Goal: Navigation & Orientation: Find specific page/section

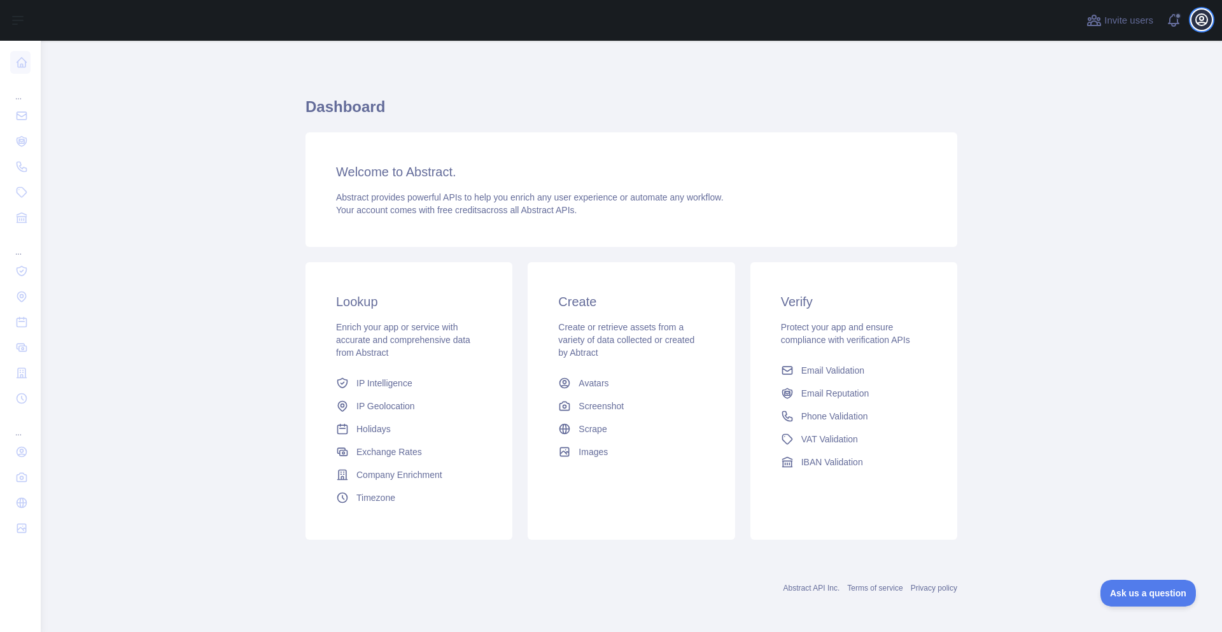
click at [1205, 14] on icon "button" at bounding box center [1201, 19] width 15 height 15
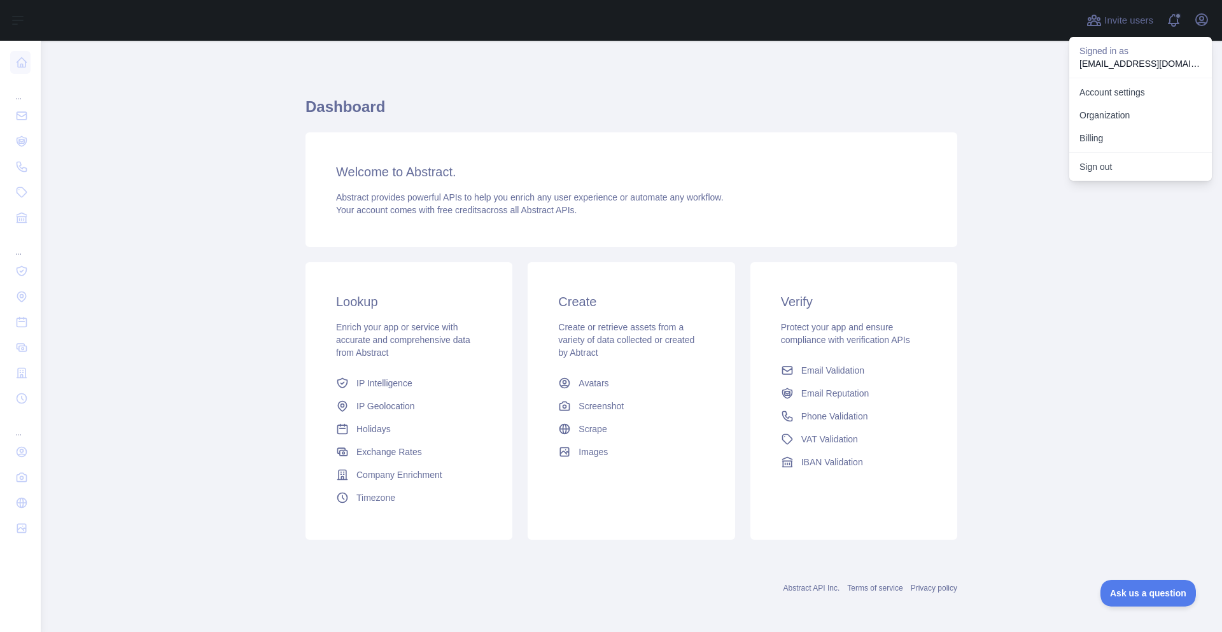
click at [157, 212] on main "Dashboard Welcome to Abstract. Abstract provides powerful APIs to help you enri…" at bounding box center [631, 336] width 1181 height 591
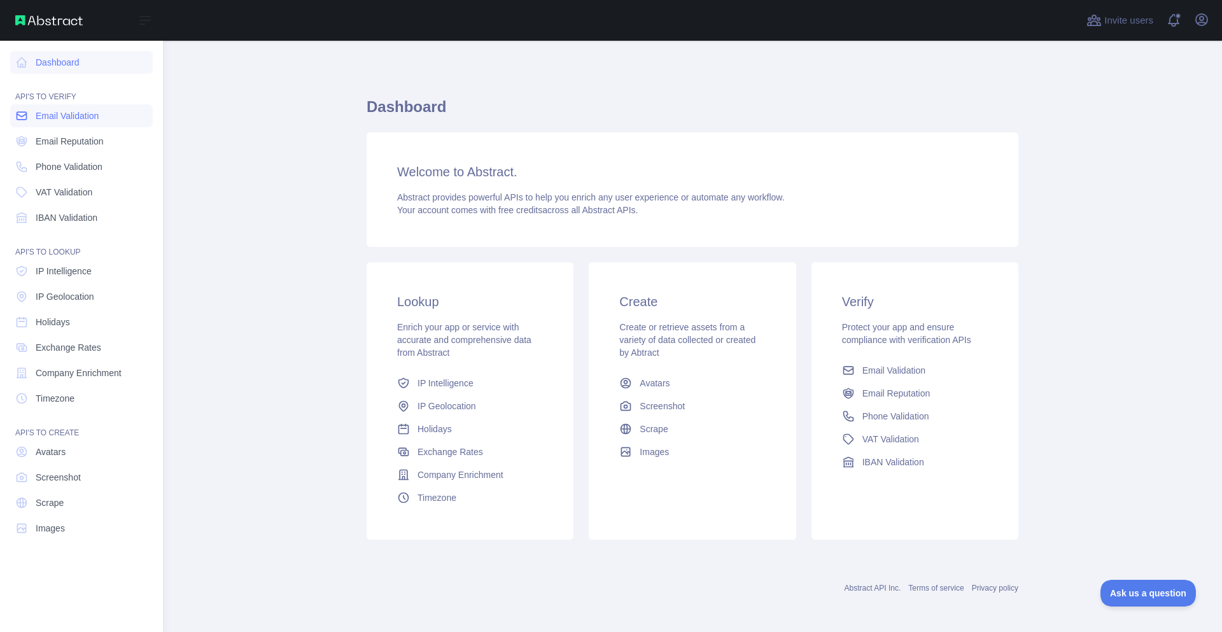
click at [81, 115] on span "Email Validation" at bounding box center [67, 115] width 63 height 13
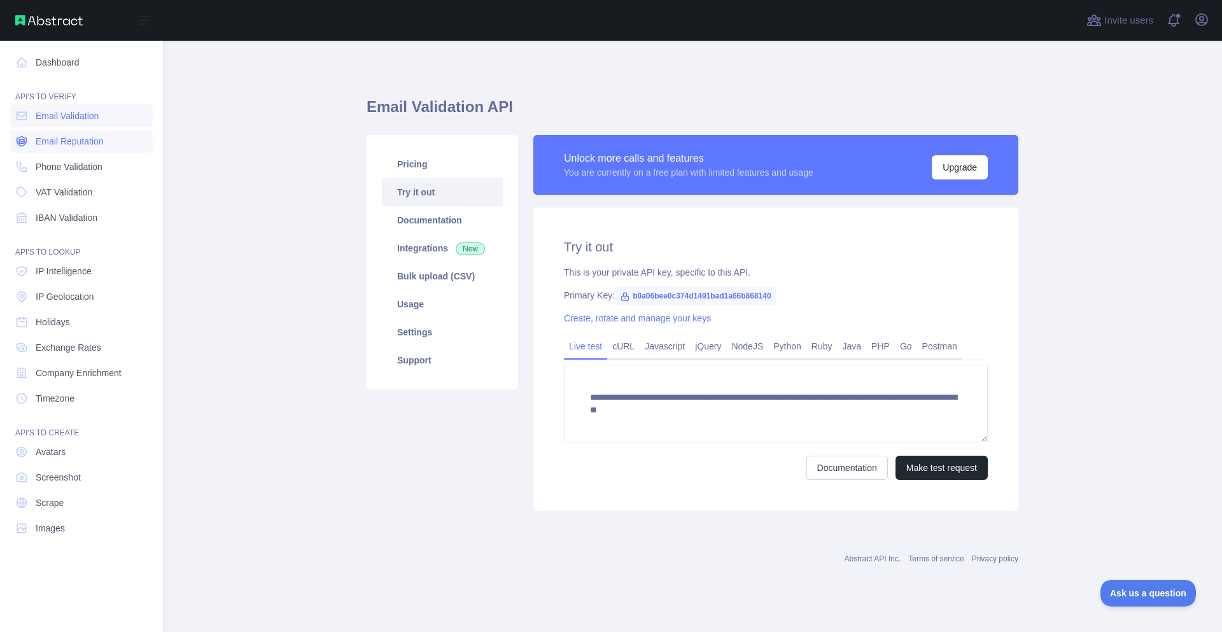
click at [88, 142] on span "Email Reputation" at bounding box center [70, 141] width 68 height 13
click at [94, 168] on span "Phone Validation" at bounding box center [69, 166] width 67 height 13
click at [72, 302] on span "IP Geolocation" at bounding box center [65, 296] width 59 height 13
click at [61, 366] on span "Company Enrichment" at bounding box center [79, 372] width 86 height 13
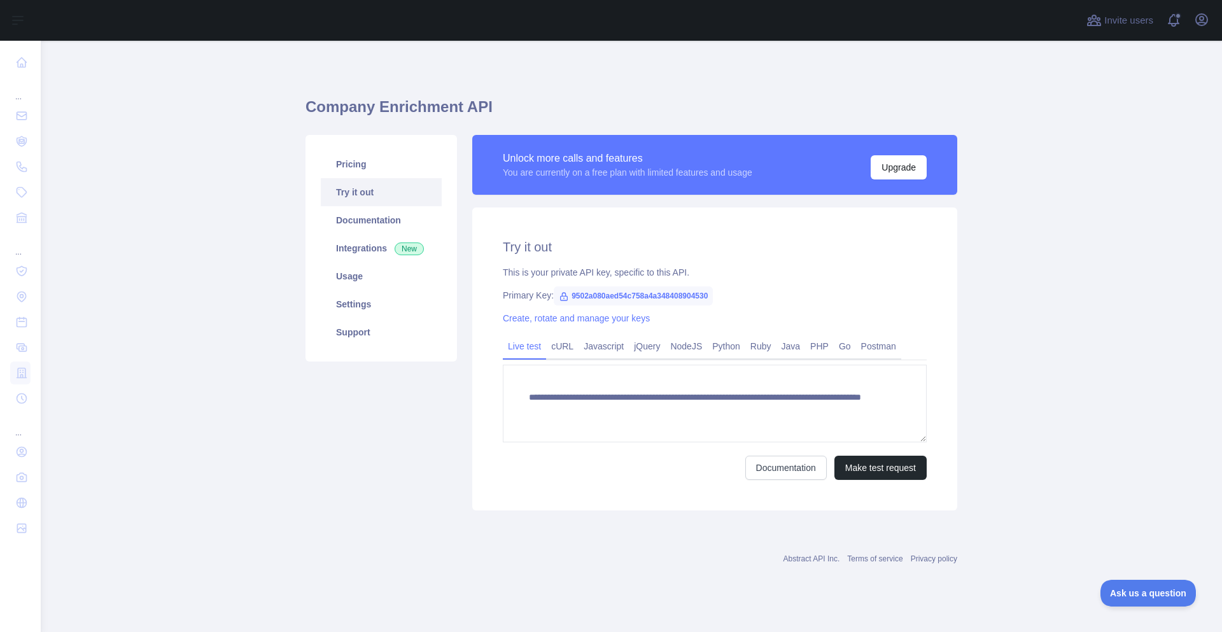
click at [594, 295] on span "9502a080aed54c758a4a348408904530" at bounding box center [633, 295] width 159 height 19
copy span "9502a080aed54c758a4a348408904530"
click at [157, 333] on main "**********" at bounding box center [631, 336] width 1181 height 591
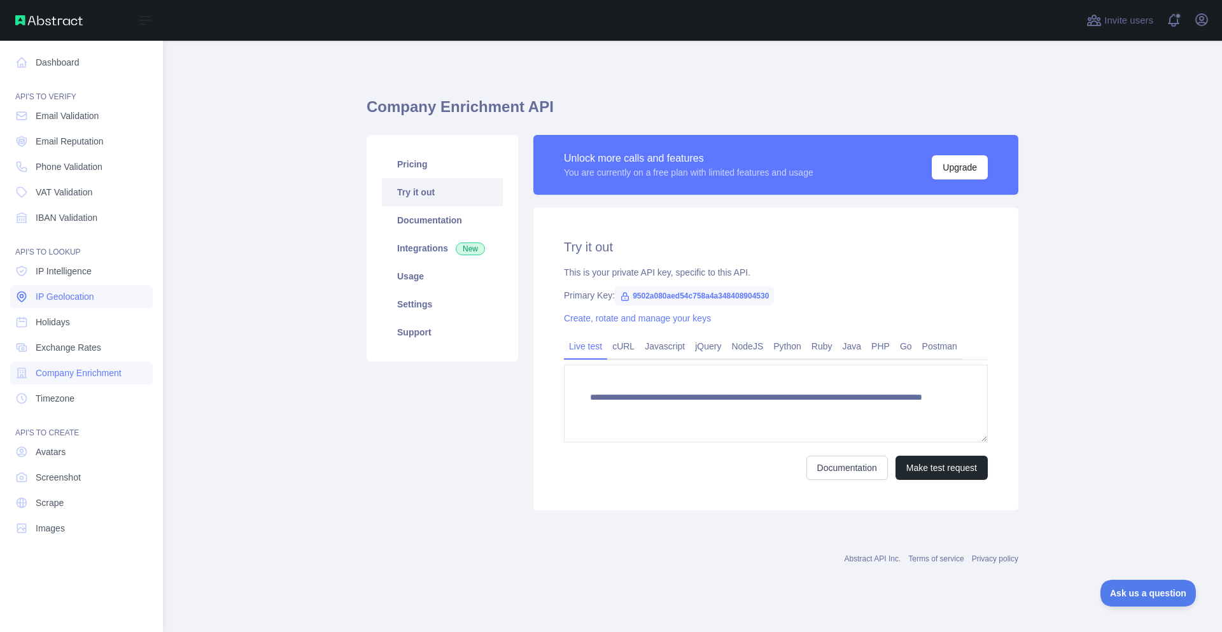
click at [85, 300] on span "IP Geolocation" at bounding box center [65, 296] width 59 height 13
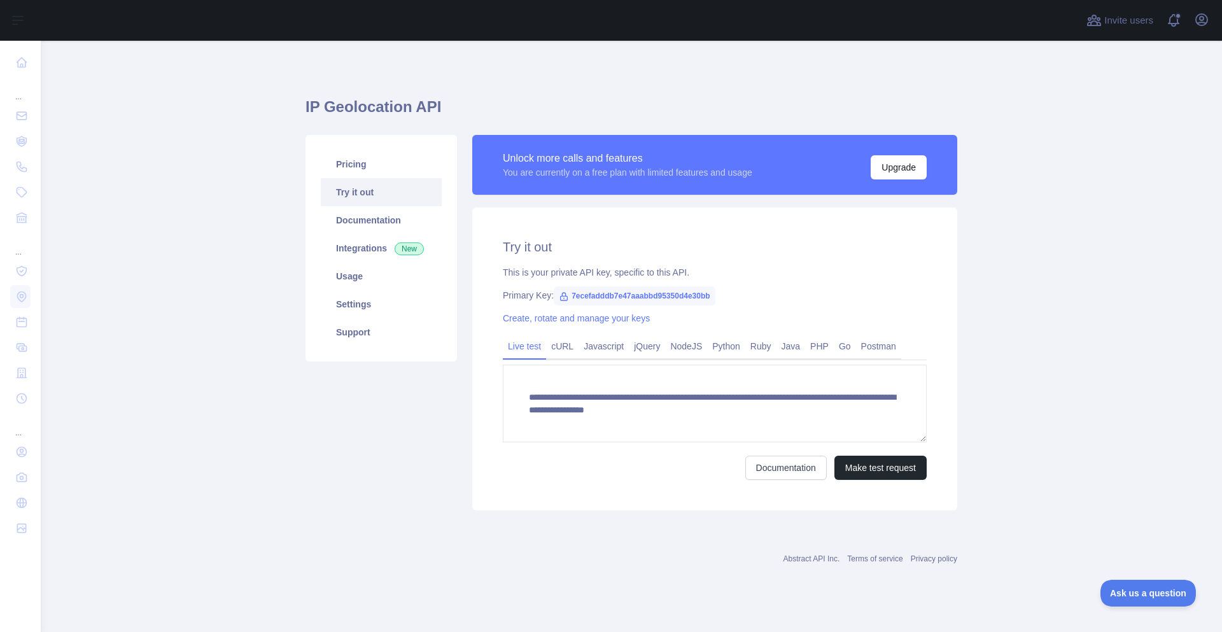
click at [638, 293] on span "7ecefadddb7e47aaabbd95350d4e30bb" at bounding box center [634, 295] width 161 height 19
copy span "7ecefadddb7e47aaabbd95350d4e30bb"
click at [155, 218] on main "**********" at bounding box center [631, 336] width 1181 height 591
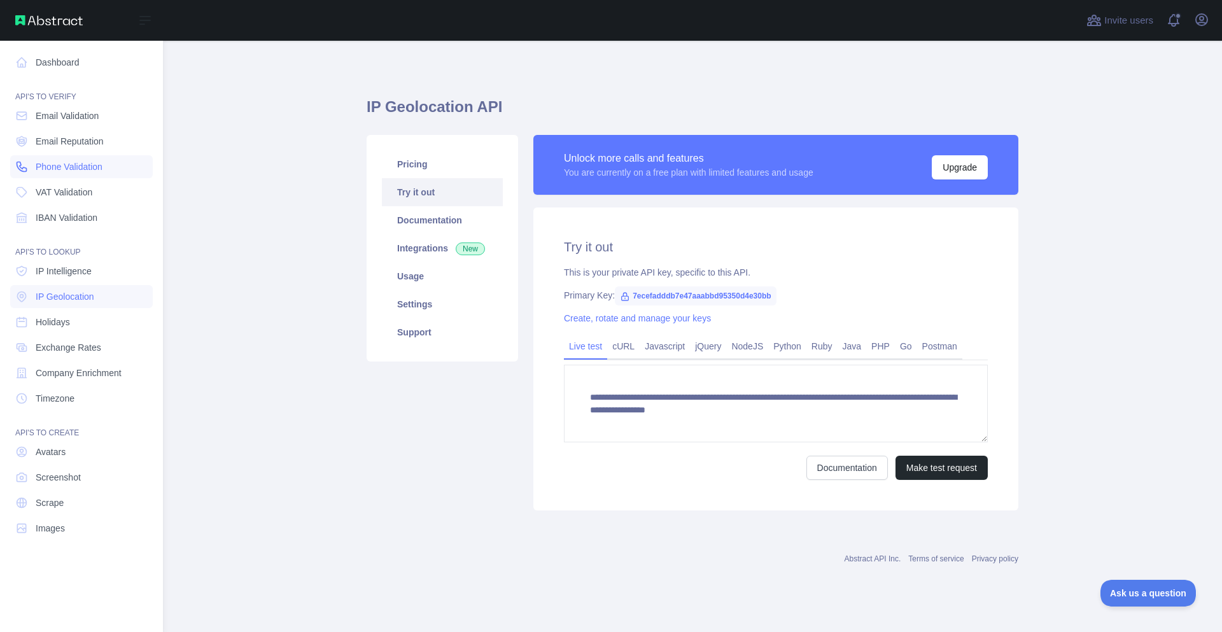
click at [99, 169] on span "Phone Validation" at bounding box center [69, 166] width 67 height 13
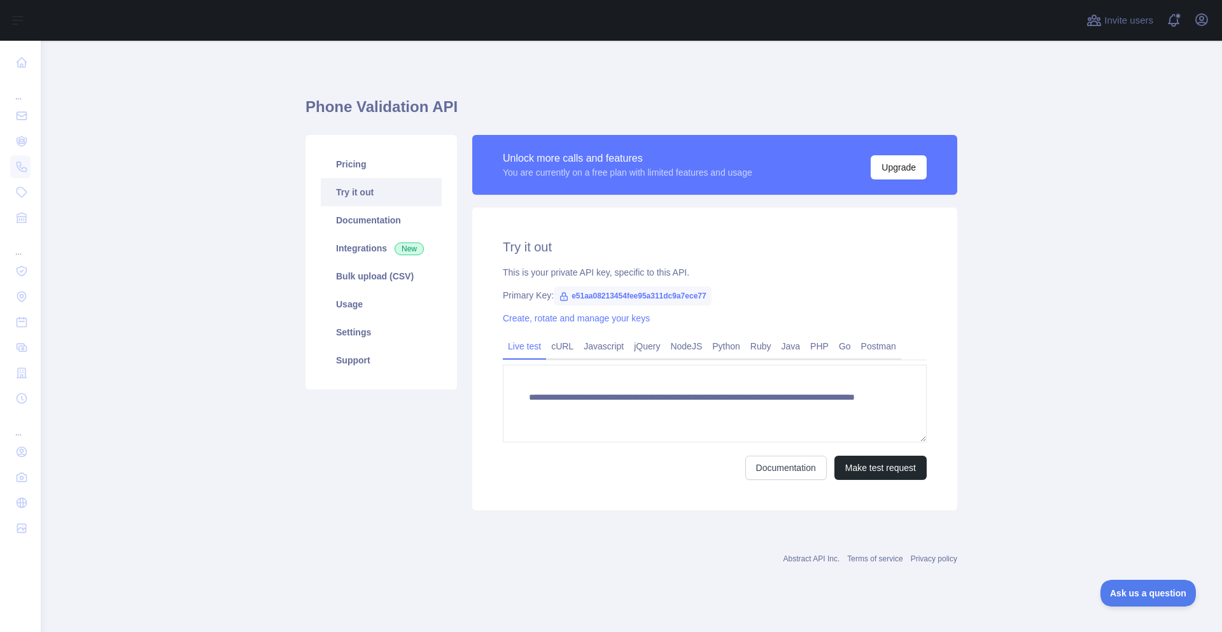
click at [623, 291] on span "e51aa08213454fee95a311dc9a7ece77" at bounding box center [633, 295] width 158 height 19
copy span "e51aa08213454fee95a311dc9a7ece77"
